Goal: Obtain resource: Download file/media

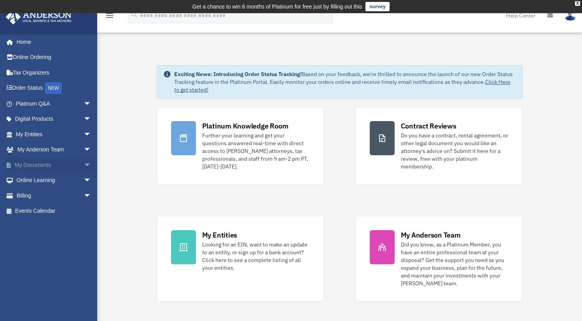
click at [84, 163] on span "arrow_drop_down" at bounding box center [92, 165] width 16 height 16
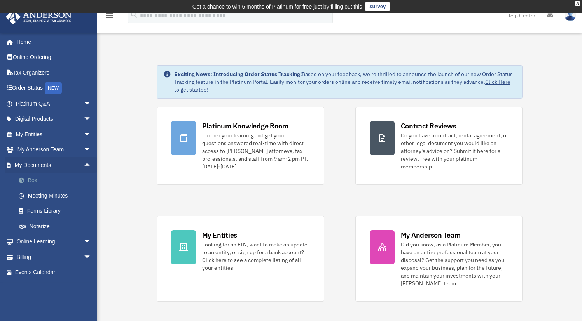
click at [34, 182] on link "Box" at bounding box center [57, 181] width 92 height 16
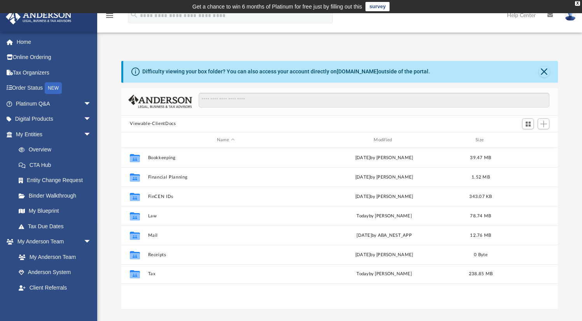
scroll to position [171, 430]
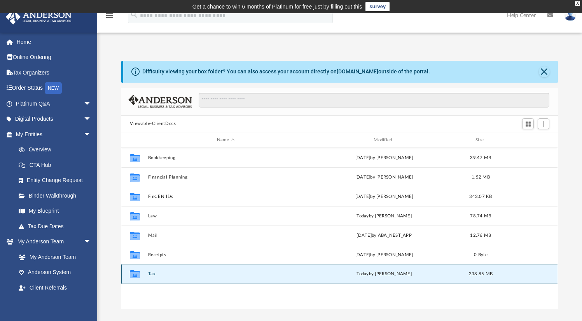
click at [151, 273] on button "Tax" at bounding box center [225, 274] width 155 height 5
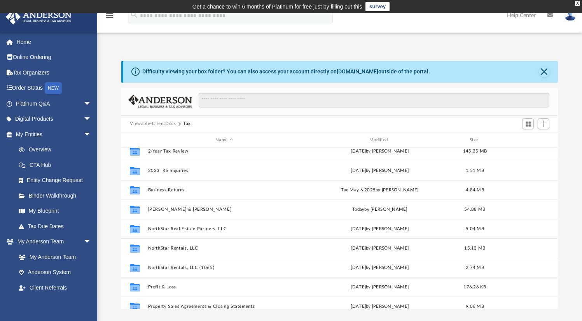
scroll to position [12, 0]
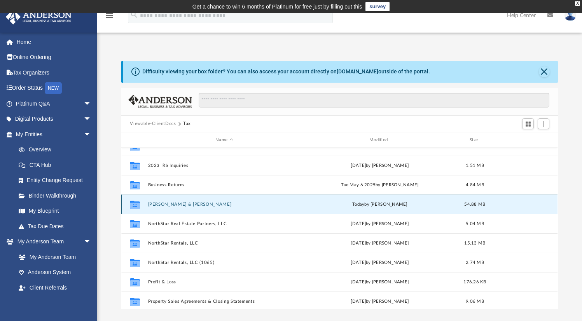
click at [205, 204] on button "[PERSON_NAME] & [PERSON_NAME]" at bounding box center [224, 204] width 152 height 5
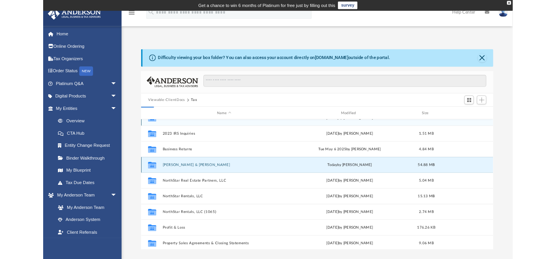
scroll to position [0, 0]
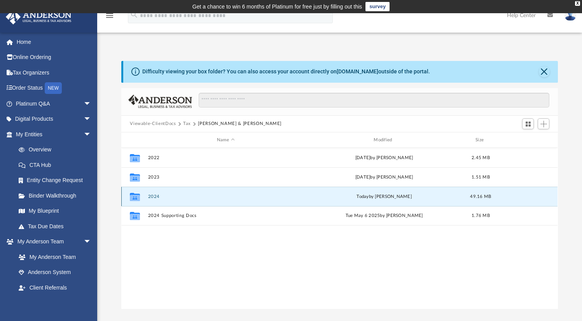
click at [155, 196] on button "2024" at bounding box center [225, 196] width 155 height 5
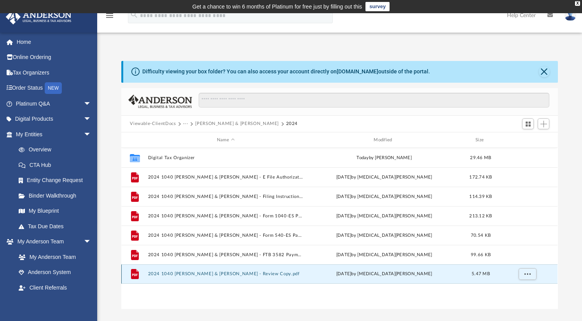
click at [199, 273] on button "2024 1040 [PERSON_NAME] & [PERSON_NAME] - Review Copy.pdf" at bounding box center [225, 274] width 155 height 5
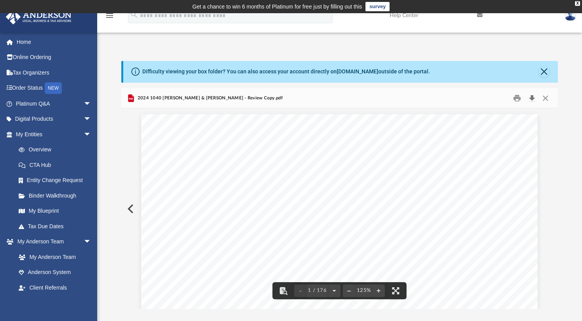
click at [533, 99] on button "Download" at bounding box center [532, 98] width 14 height 12
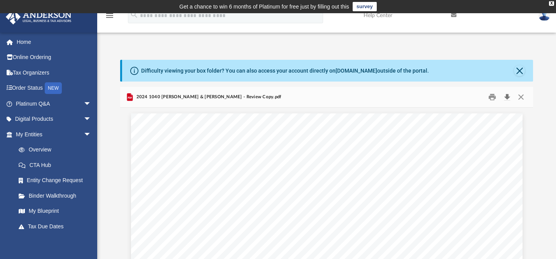
scroll to position [6, 6]
click at [521, 95] on button "Close" at bounding box center [521, 97] width 14 height 12
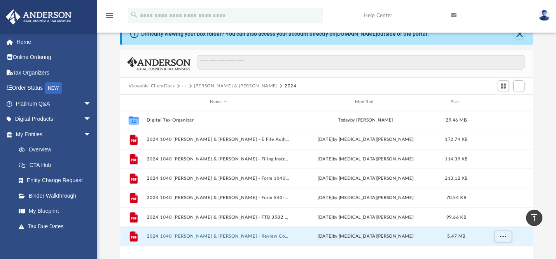
scroll to position [35, 0]
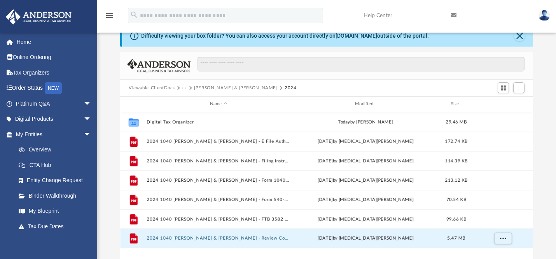
click at [199, 89] on button "[PERSON_NAME] & [PERSON_NAME]" at bounding box center [236, 88] width 84 height 7
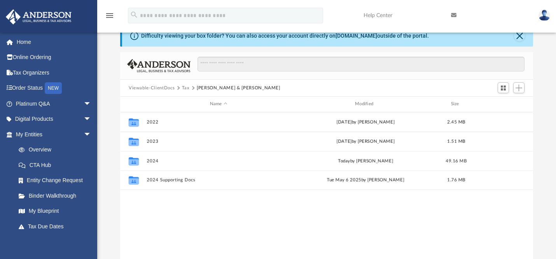
click at [183, 89] on button "Tax" at bounding box center [186, 88] width 8 height 7
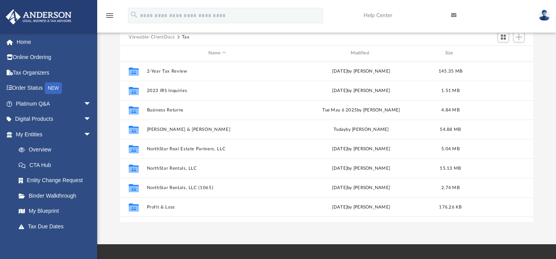
scroll to position [82, 0]
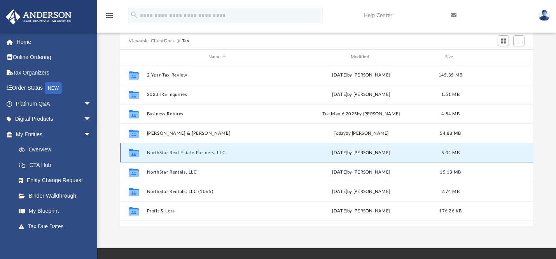
click at [190, 151] on button "NorthStar Real Estate Partners, LLC" at bounding box center [217, 152] width 141 height 5
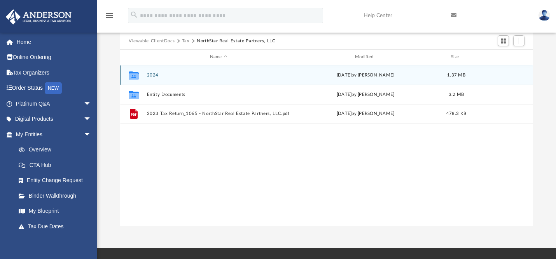
click at [152, 74] on button "2024" at bounding box center [218, 75] width 143 height 5
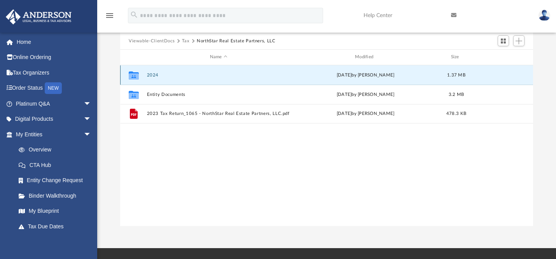
click at [152, 74] on button "2024" at bounding box center [218, 75] width 143 height 5
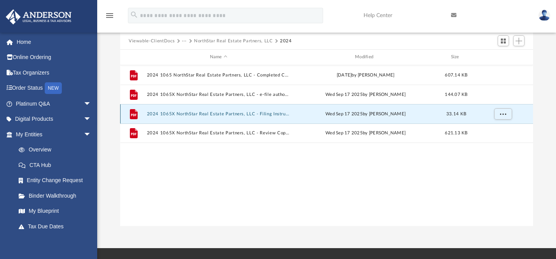
click at [274, 113] on button "2024 1065X NorthStar Real Estate Partners, LLC - Filing Instructions.pdf" at bounding box center [218, 114] width 143 height 5
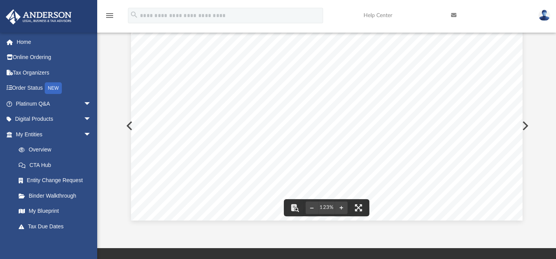
scroll to position [0, 0]
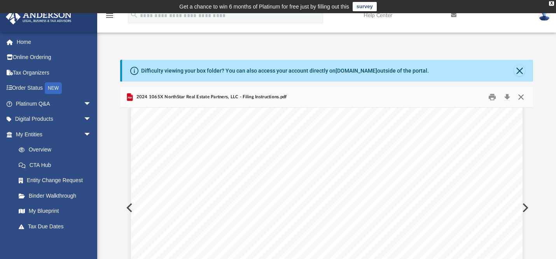
click at [521, 94] on button "Close" at bounding box center [521, 97] width 14 height 12
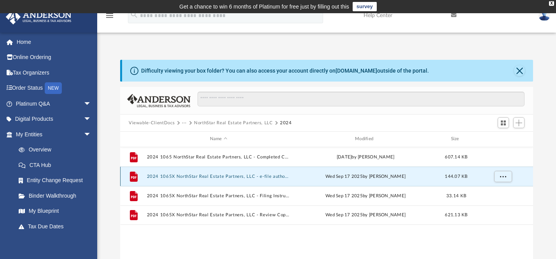
click at [231, 176] on button "2024 1065X NorthStar Real Estate Partners, LLC - e-file authorization - please …" at bounding box center [218, 176] width 143 height 5
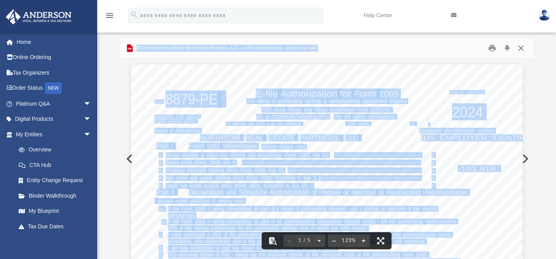
click at [519, 48] on button "Close" at bounding box center [521, 48] width 14 height 12
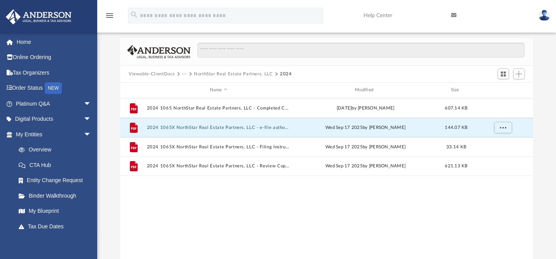
click at [184, 74] on button "···" at bounding box center [184, 74] width 5 height 7
click at [190, 88] on li "Tax" at bounding box center [189, 88] width 7 height 8
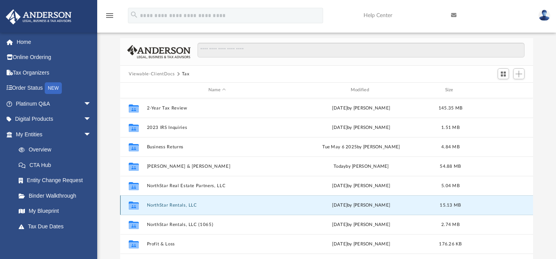
click at [165, 203] on button "NorthStar Rentals, LLC" at bounding box center [217, 205] width 141 height 5
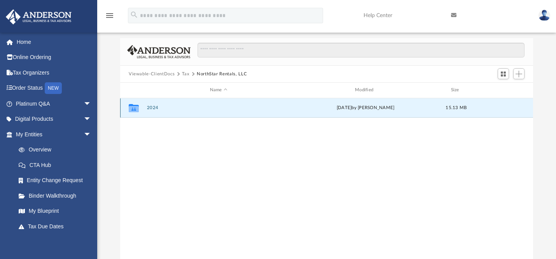
click at [152, 107] on button "2024" at bounding box center [218, 107] width 143 height 5
click at [155, 107] on button "2024" at bounding box center [218, 107] width 143 height 5
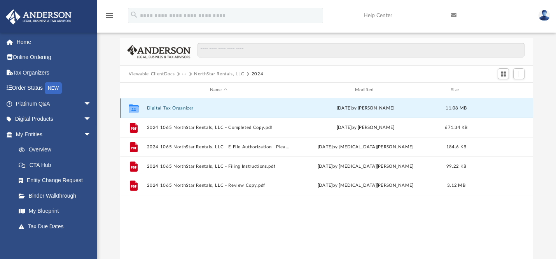
click at [155, 107] on button "Digital Tax Organizer" at bounding box center [218, 108] width 143 height 5
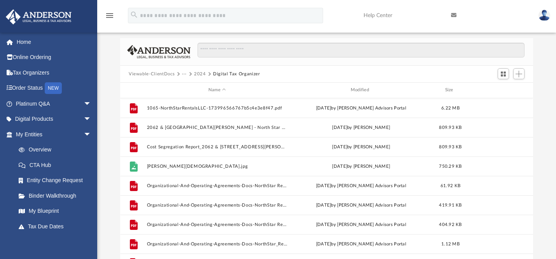
click at [200, 74] on button "2024" at bounding box center [200, 74] width 12 height 7
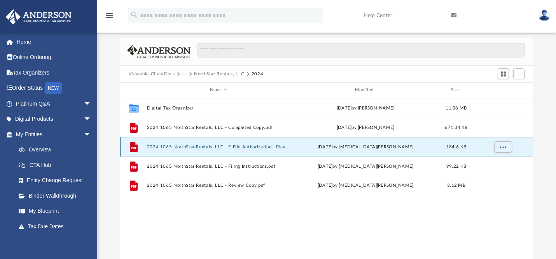
click at [202, 146] on button "2024 1065 NorthStar Rentals, LLC - E File Authorization - Please Sign.pdf" at bounding box center [218, 147] width 143 height 5
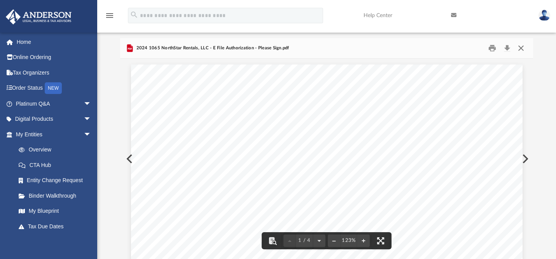
click at [522, 49] on button "Close" at bounding box center [521, 48] width 14 height 12
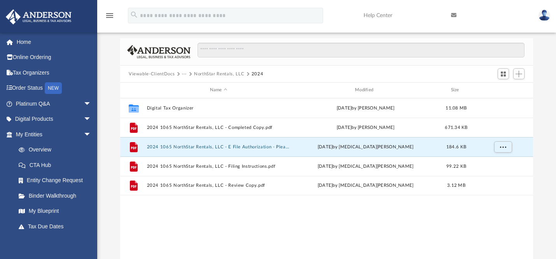
click at [183, 73] on button "···" at bounding box center [184, 74] width 5 height 7
click at [189, 90] on li "Tax" at bounding box center [189, 88] width 7 height 8
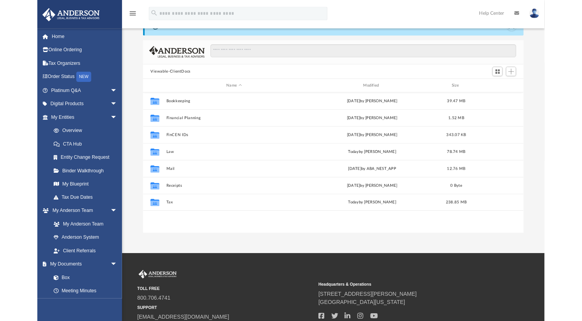
scroll to position [171, 430]
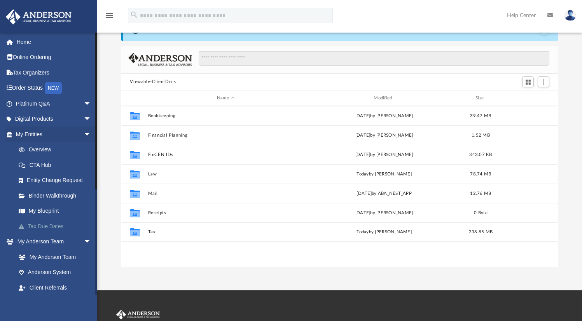
click at [54, 227] on link "Tax Due Dates" at bounding box center [57, 227] width 92 height 16
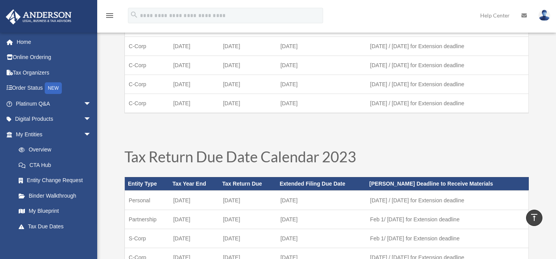
scroll to position [377, 0]
